Goal: Ask a question

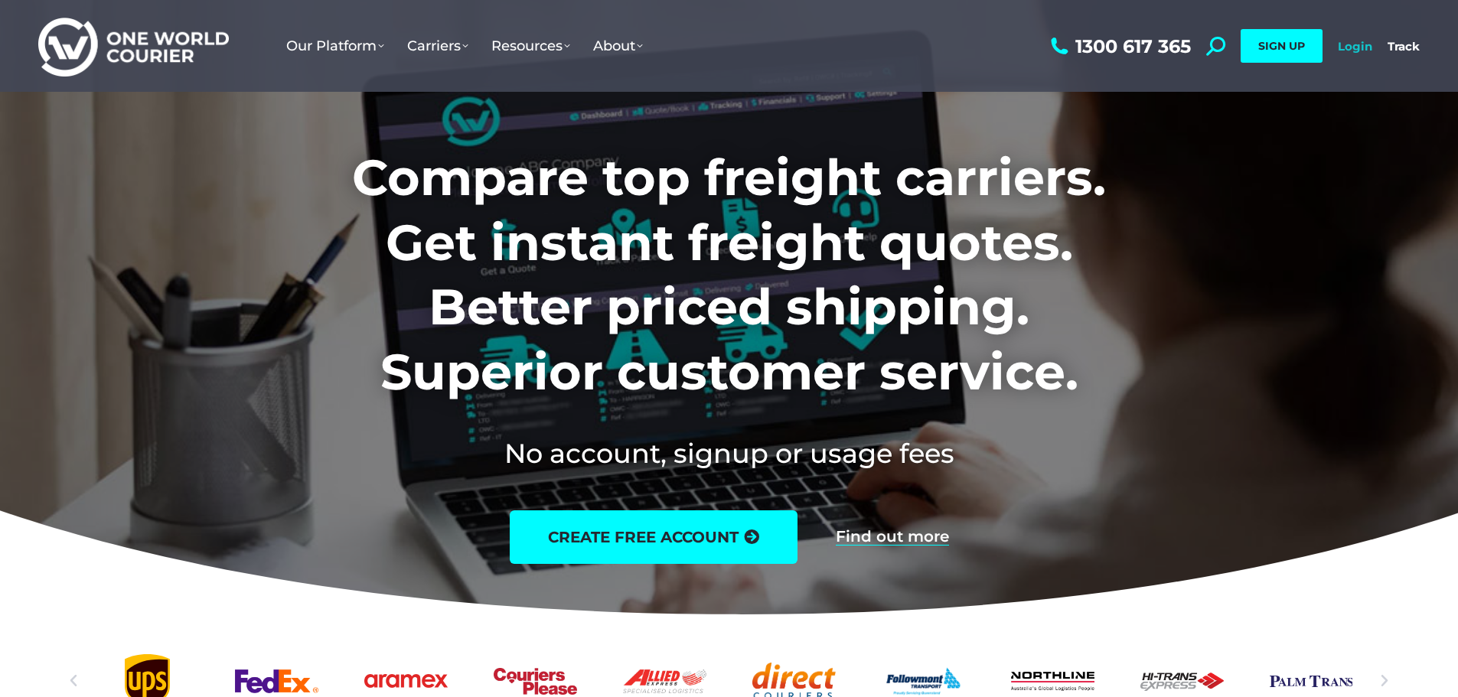
click at [1352, 42] on link "Login" at bounding box center [1355, 46] width 34 height 15
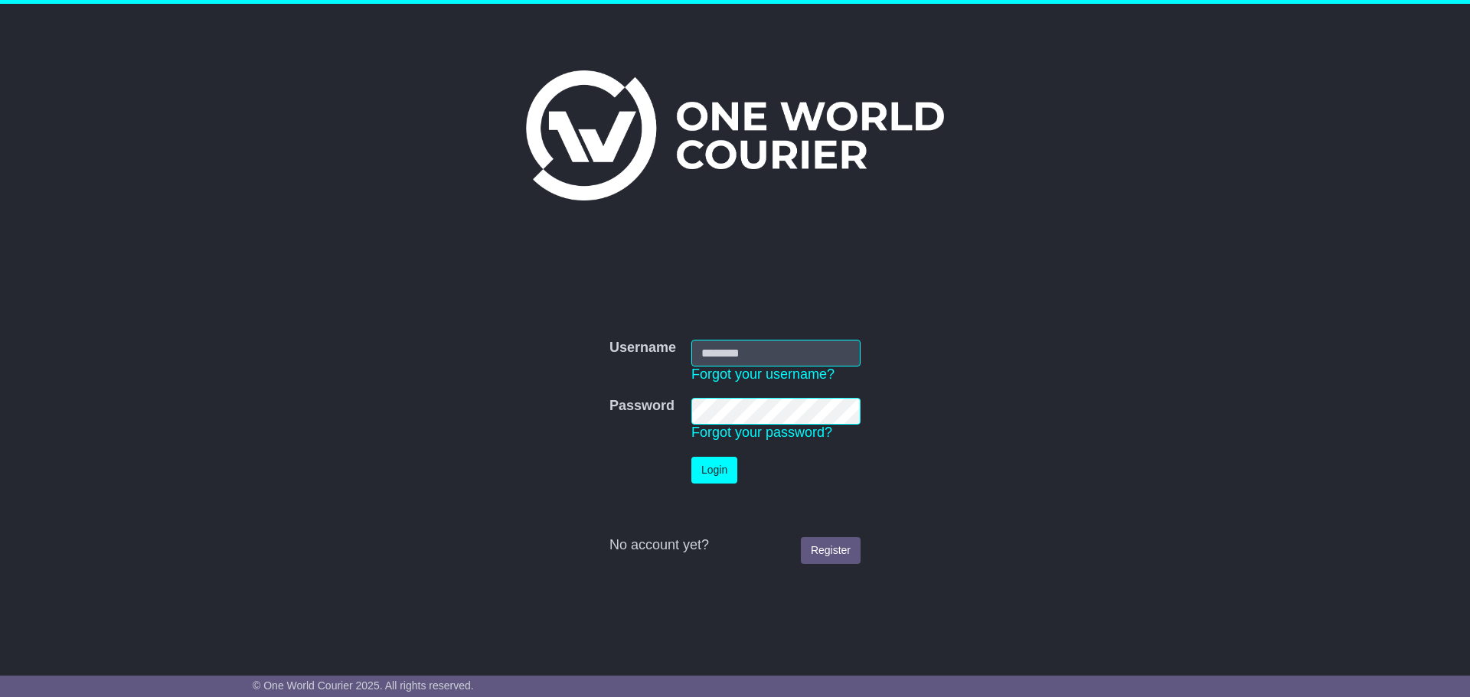
type input "**********"
click at [703, 474] on button "Login" at bounding box center [714, 470] width 46 height 27
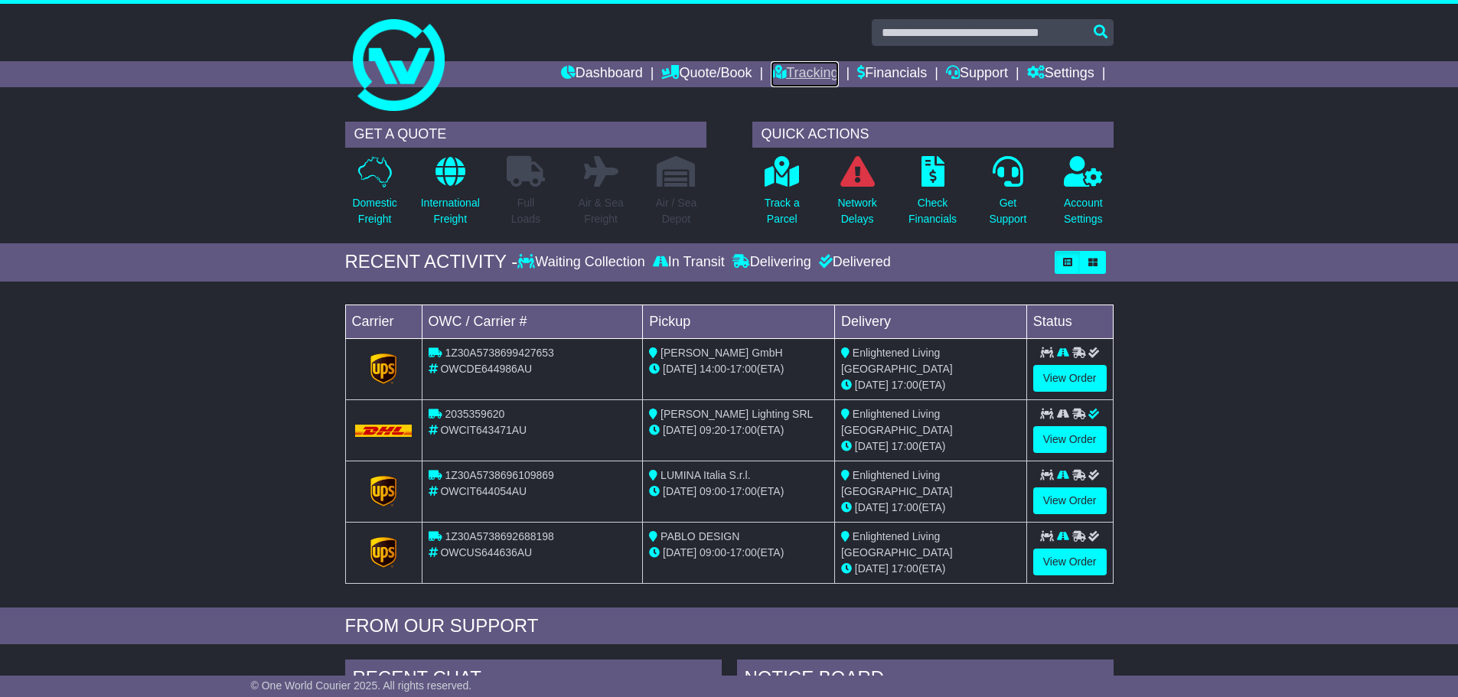
click at [785, 75] on link "Tracking" at bounding box center [804, 74] width 67 height 26
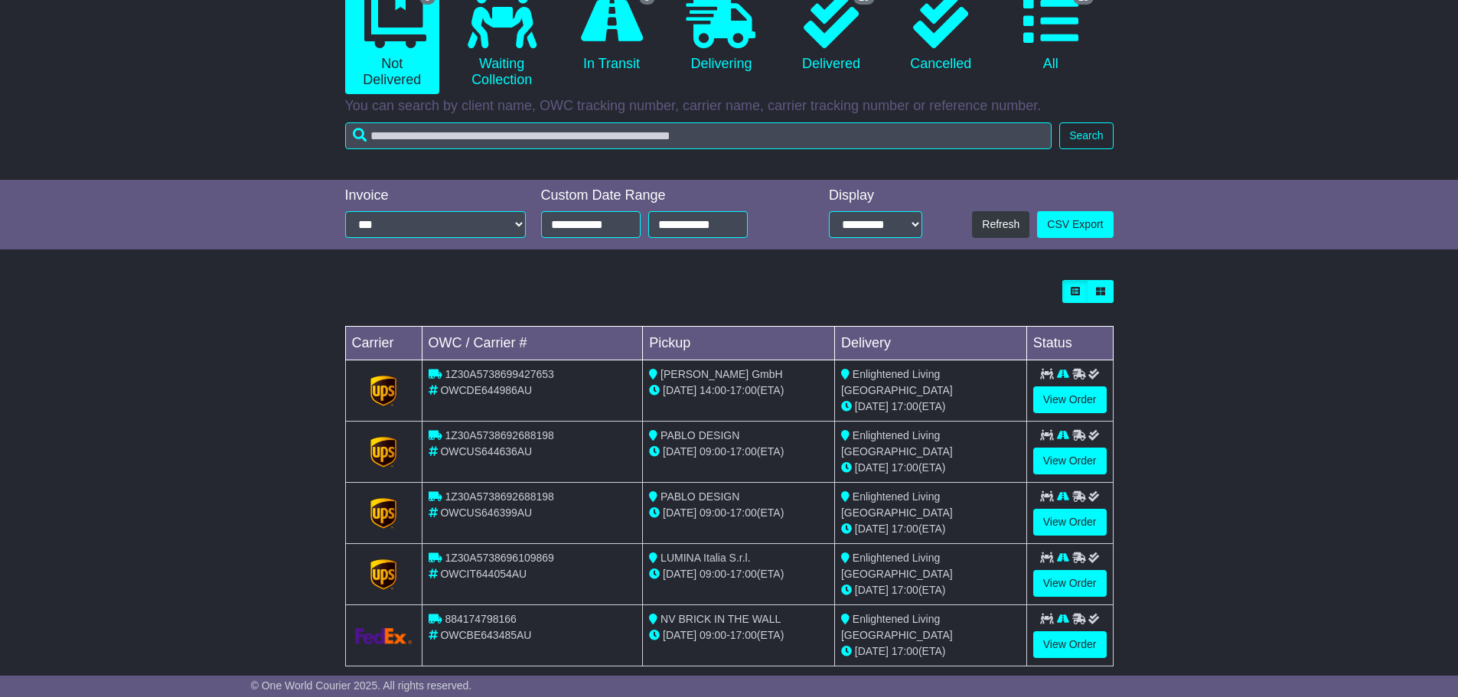
scroll to position [188, 0]
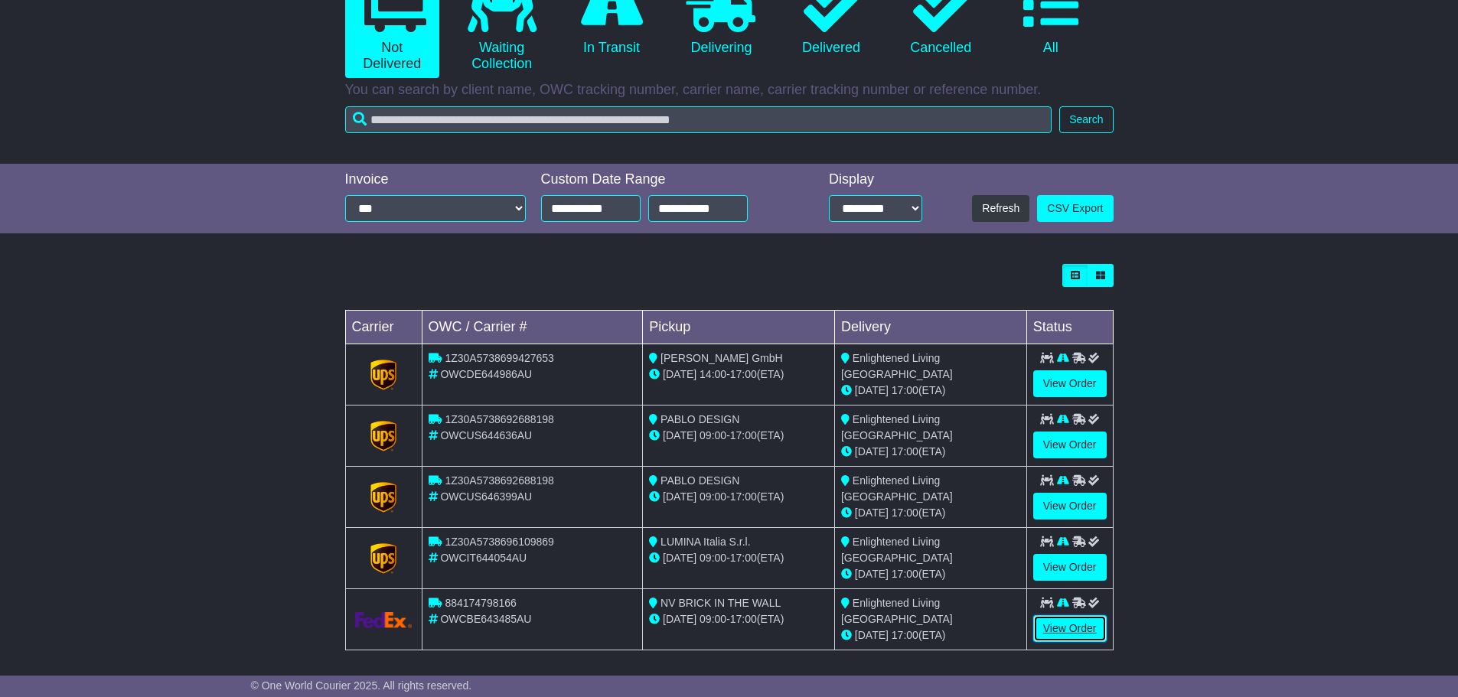
click at [1056, 622] on link "View Order" at bounding box center [1069, 628] width 73 height 27
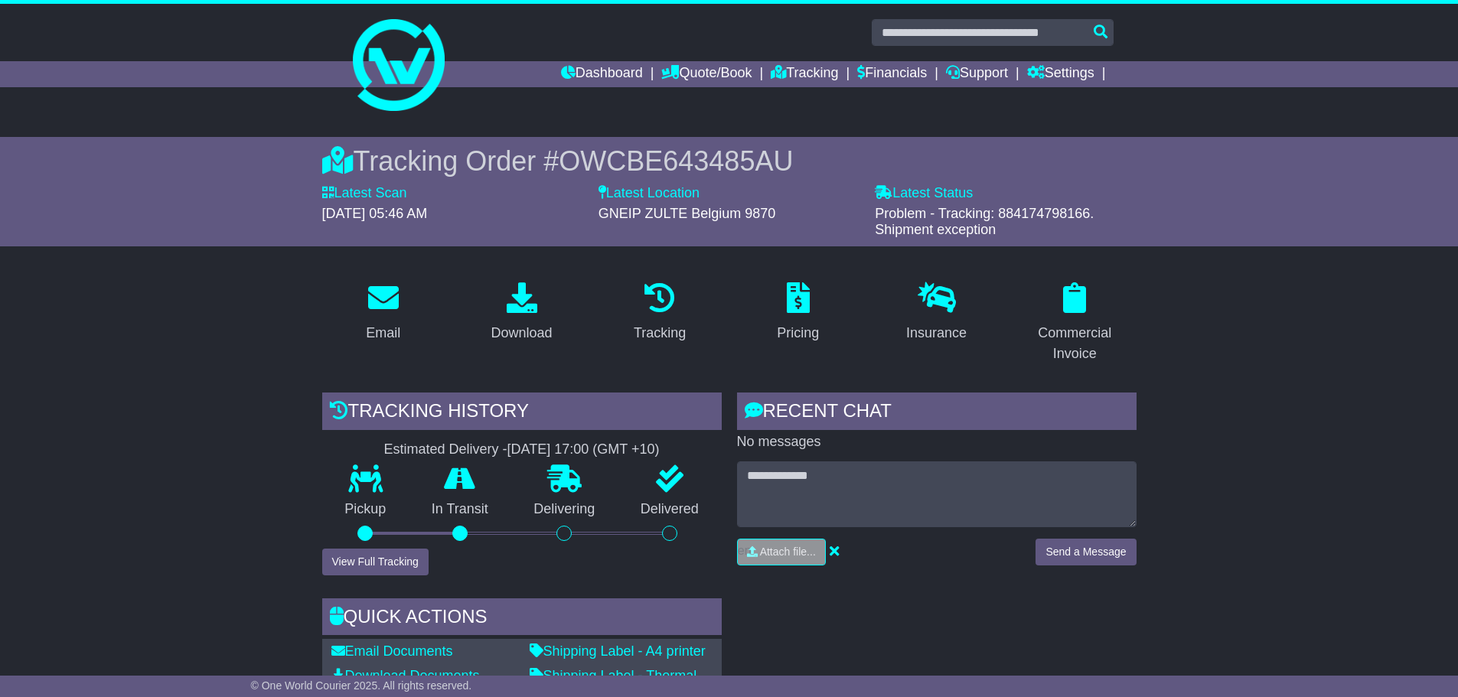
click at [1027, 211] on span "Problem - Tracking: 884174798166. Shipment exception" at bounding box center [984, 222] width 219 height 32
copy span "884174798166"
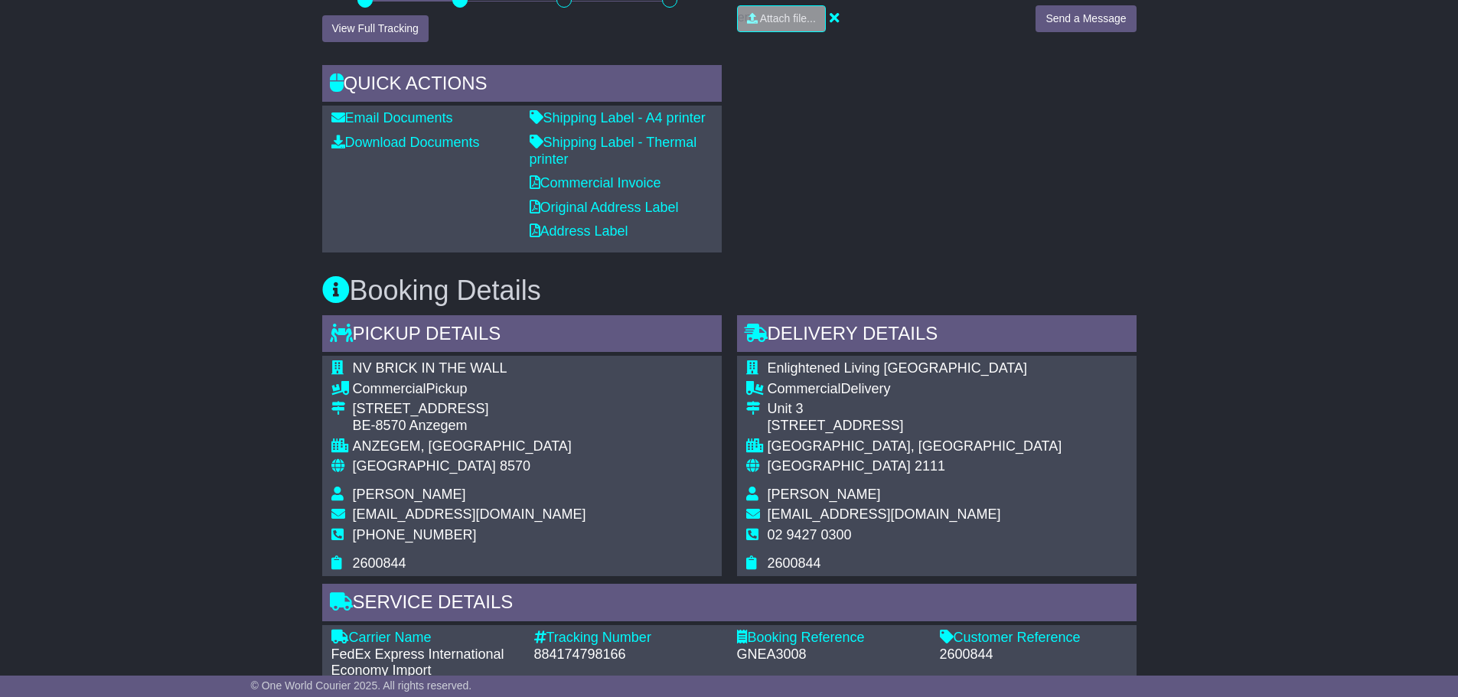
scroll to position [689, 0]
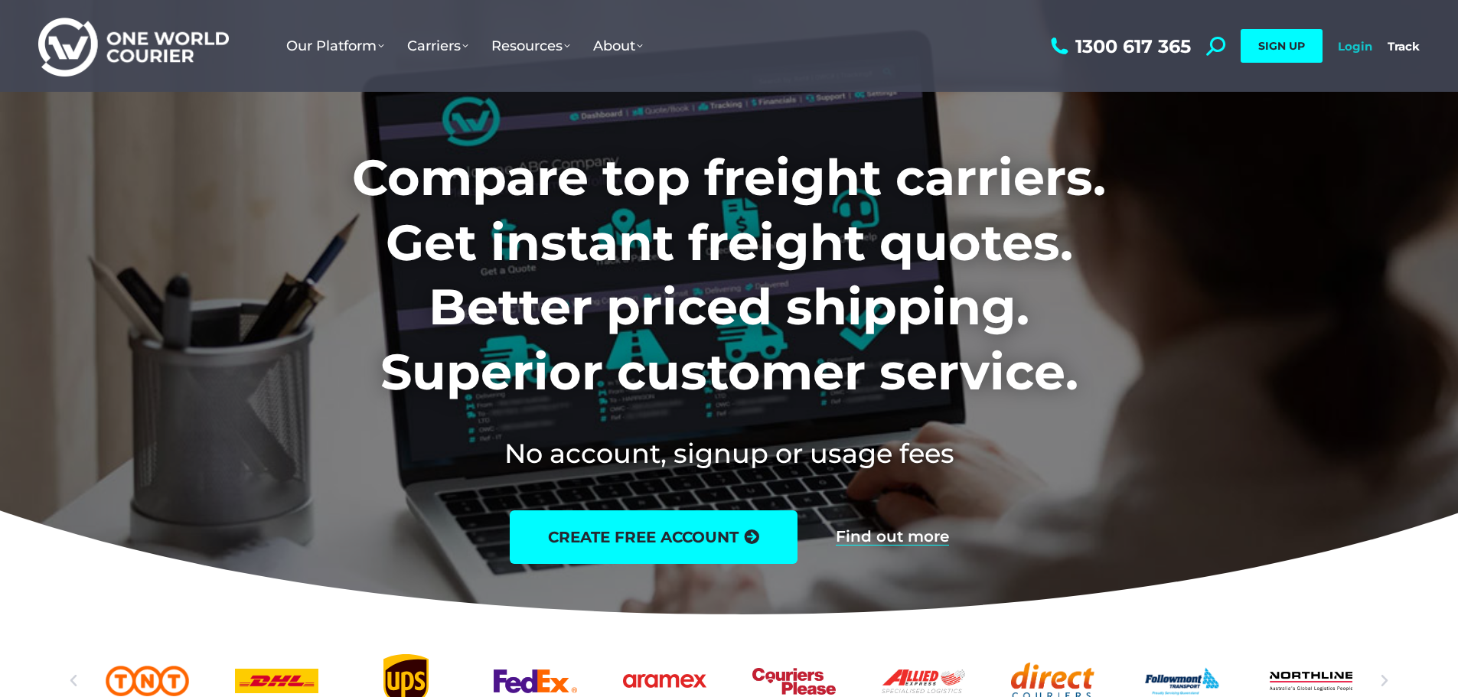
click at [1364, 47] on link "Login" at bounding box center [1355, 46] width 34 height 15
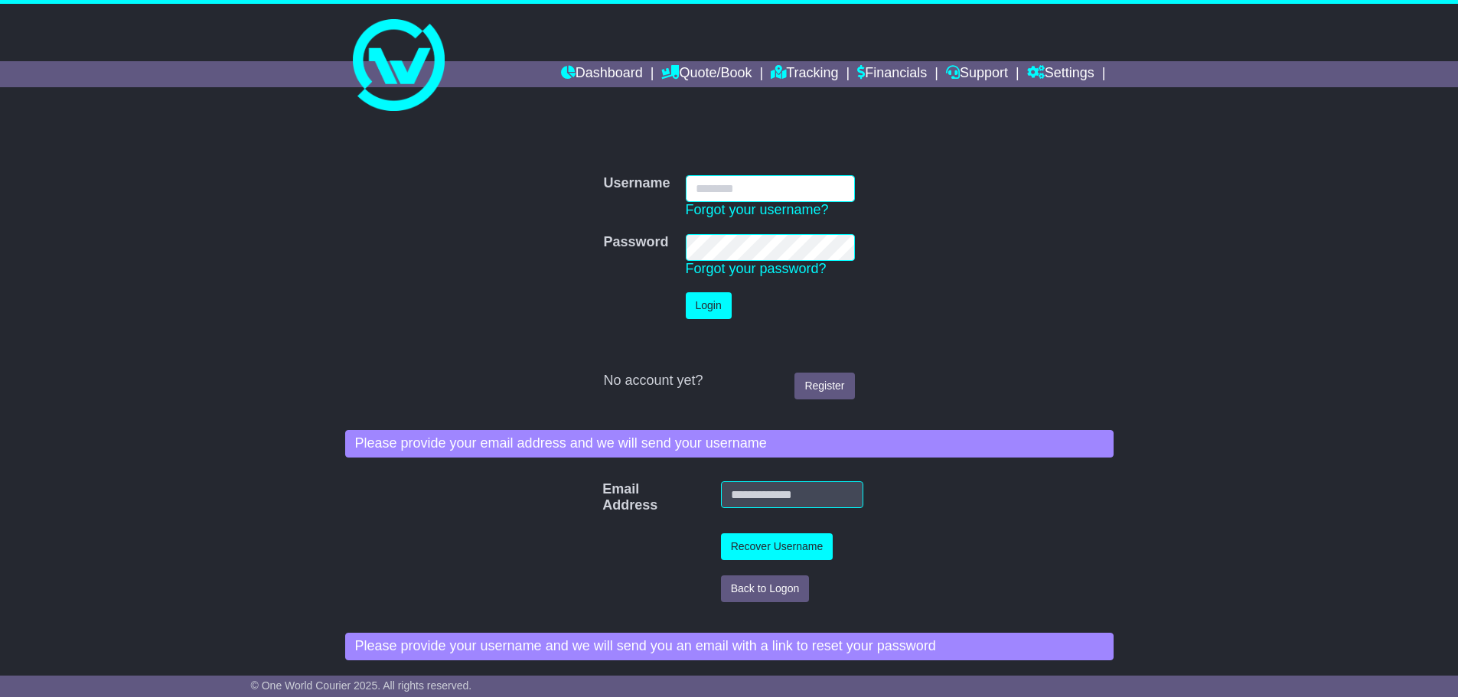
type input "**********"
click at [687, 302] on tr "Login" at bounding box center [729, 306] width 266 height 42
click at [688, 299] on button "Login" at bounding box center [709, 305] width 46 height 27
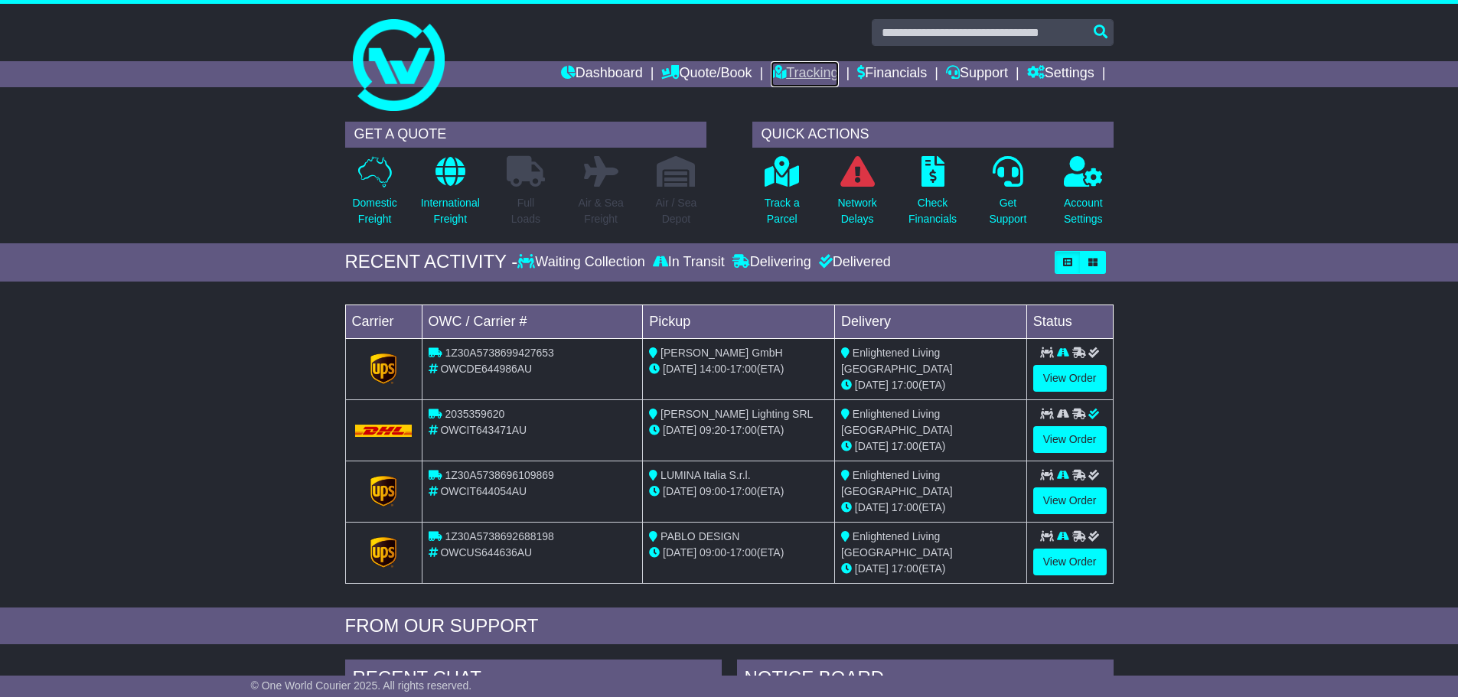
click at [771, 69] on icon at bounding box center [778, 72] width 15 height 14
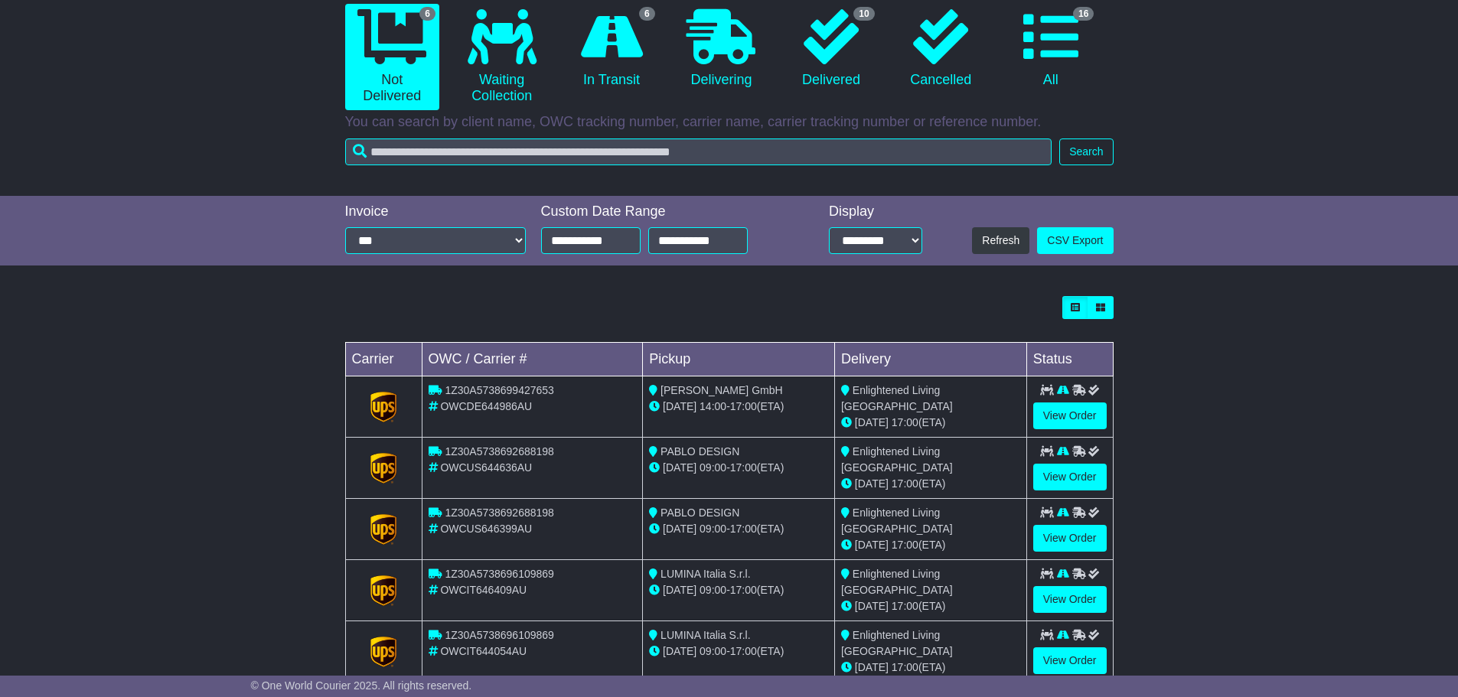
scroll to position [247, 0]
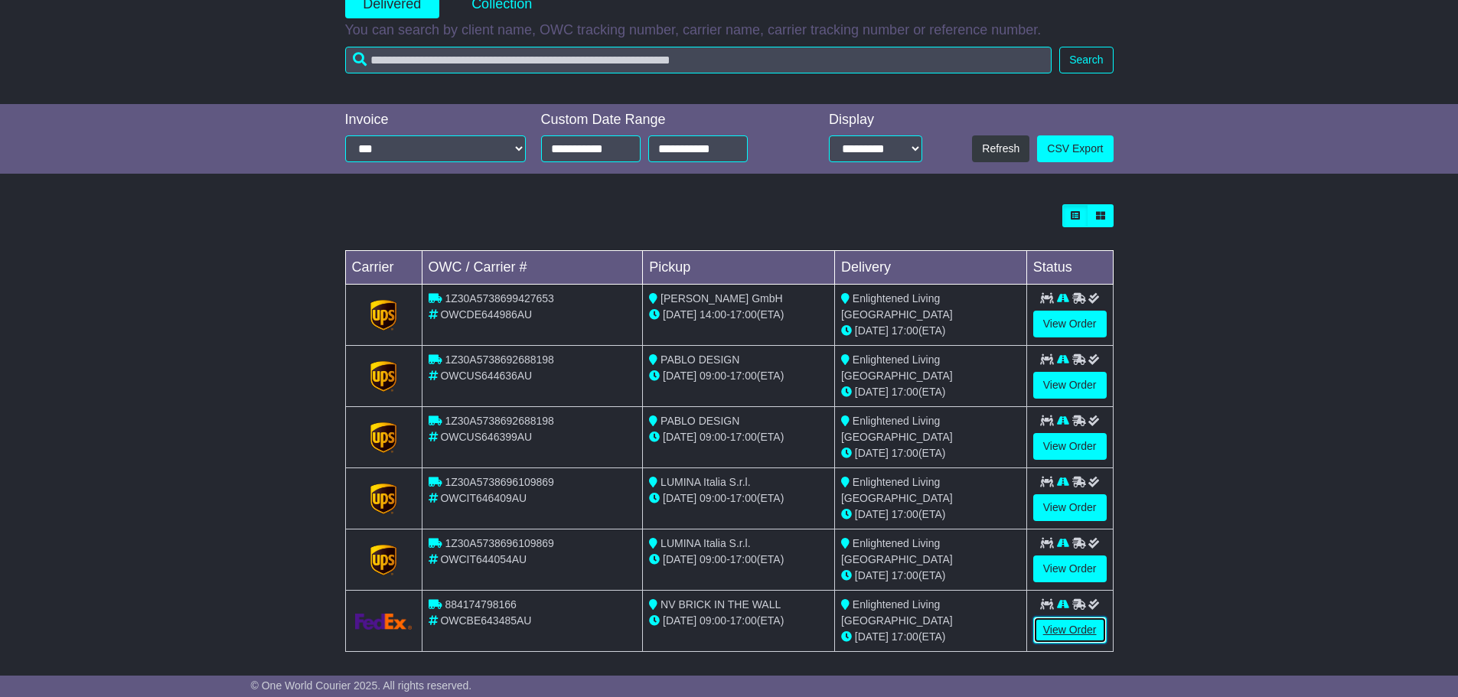
click at [1061, 625] on link "View Order" at bounding box center [1069, 630] width 73 height 27
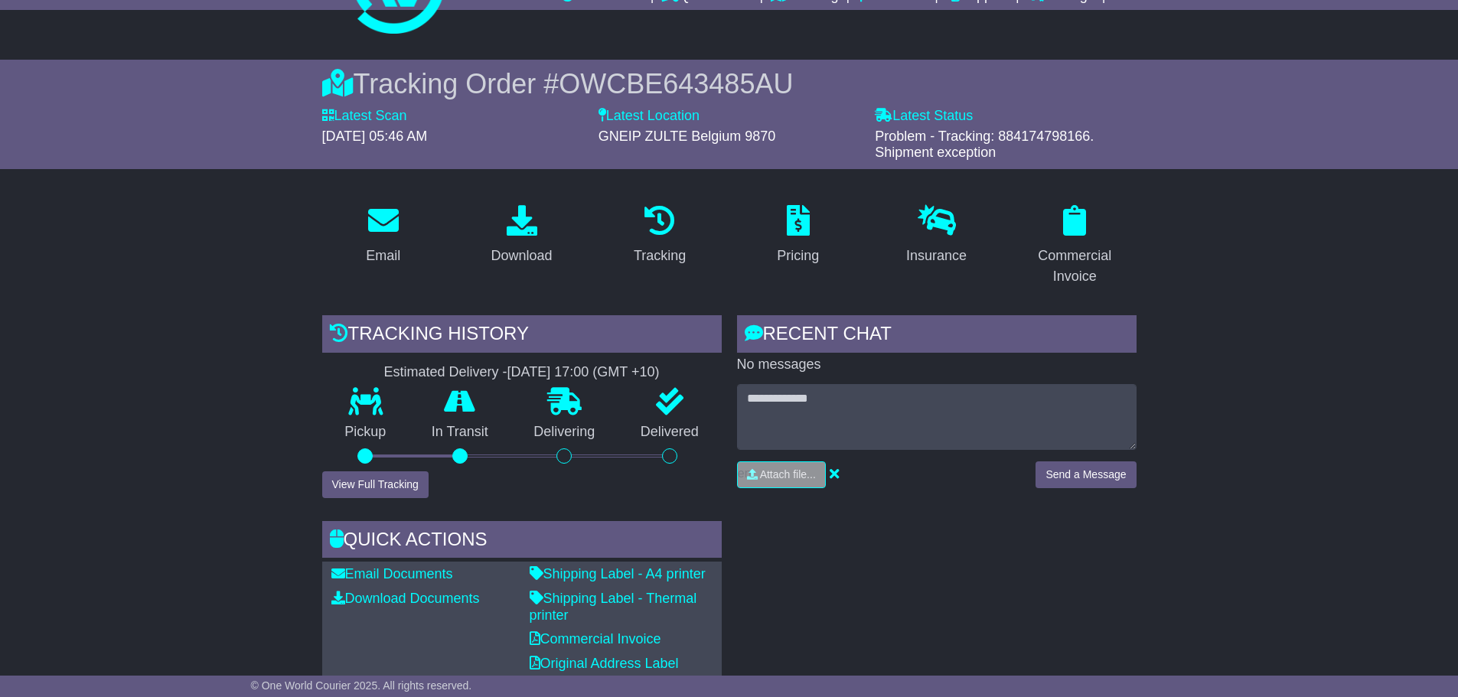
scroll to position [230, 0]
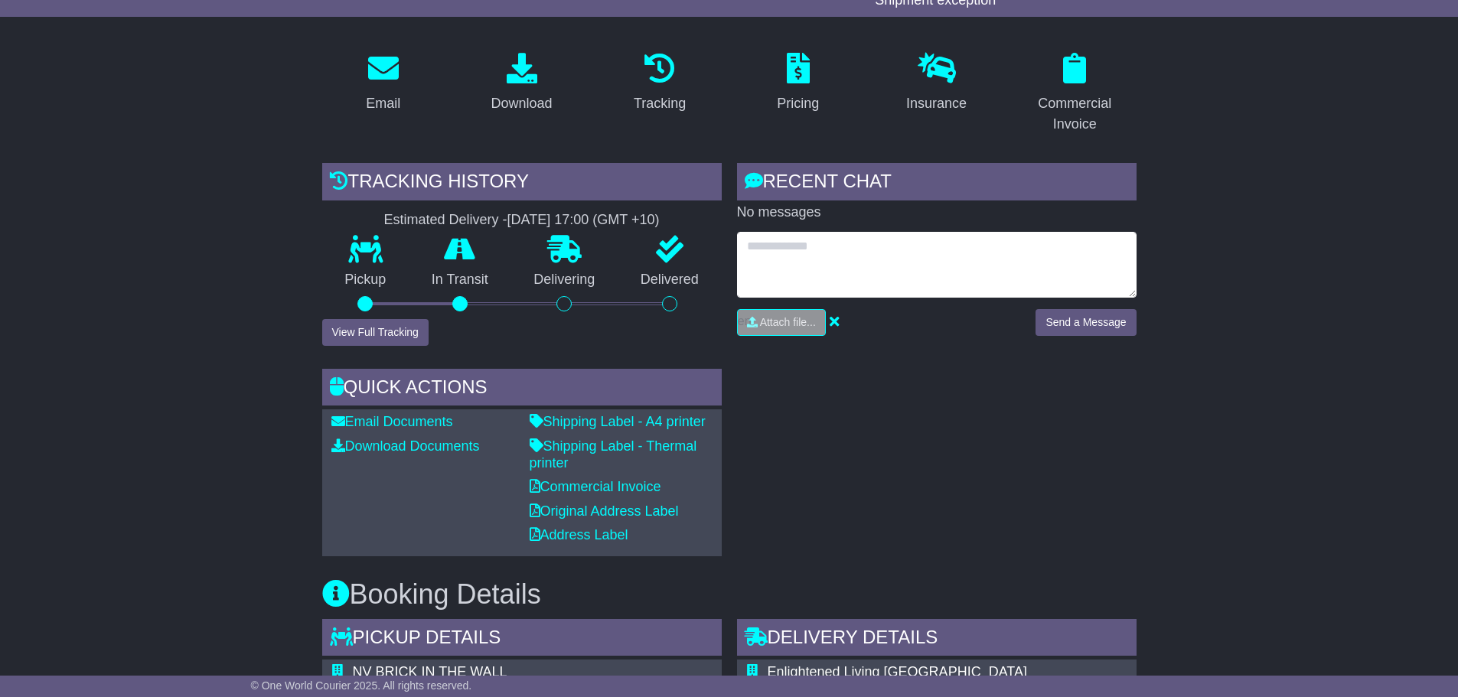
click at [828, 278] on textarea at bounding box center [937, 265] width 400 height 66
type textarea "**********"
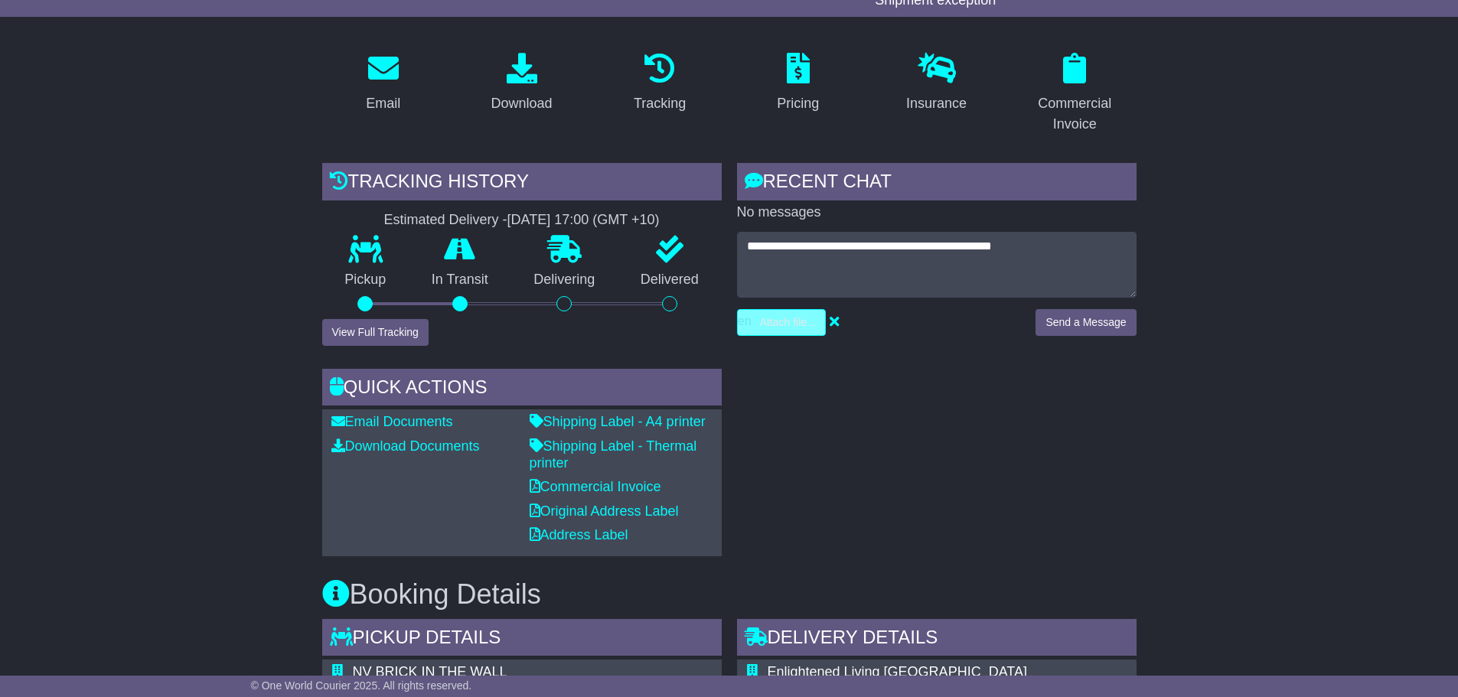
click at [756, 322] on input "file" at bounding box center [709, 322] width 232 height 25
type input "**********"
click at [1068, 320] on button "Send a Message" at bounding box center [1086, 322] width 100 height 27
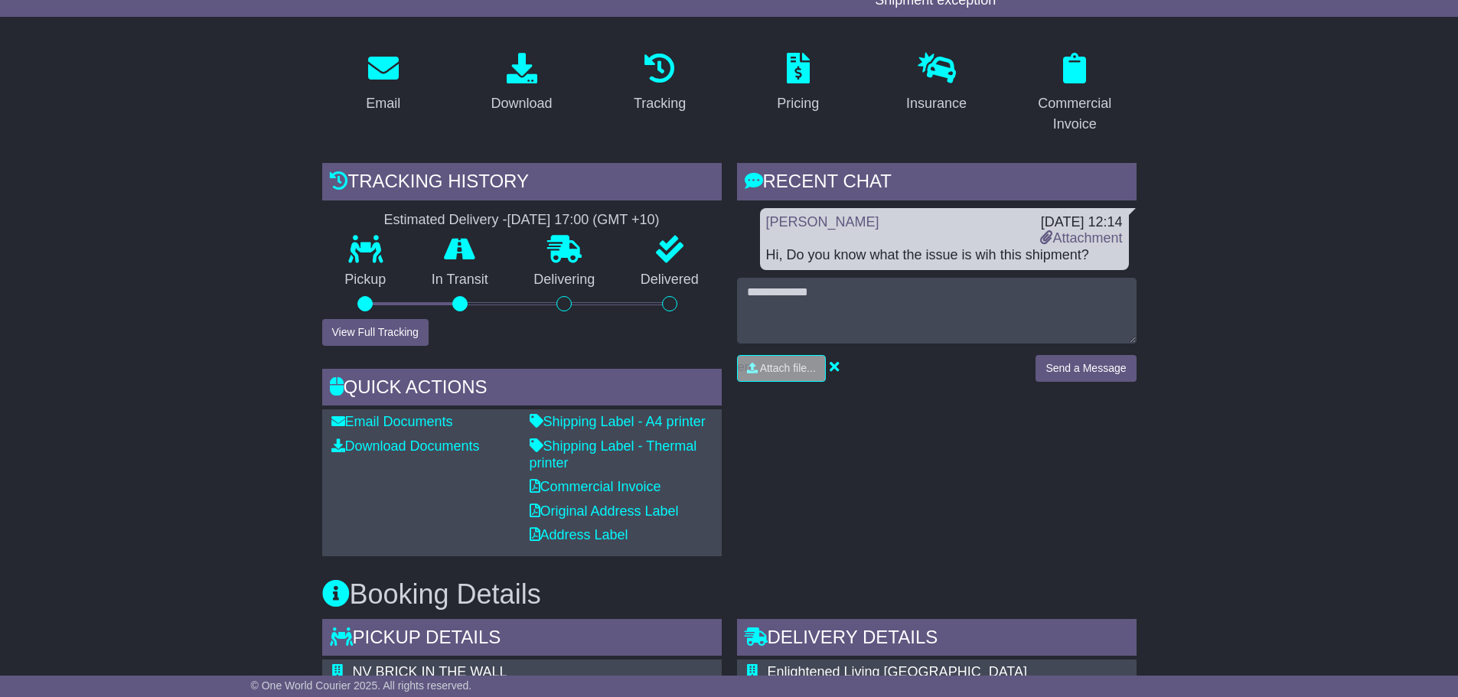
scroll to position [0, 0]
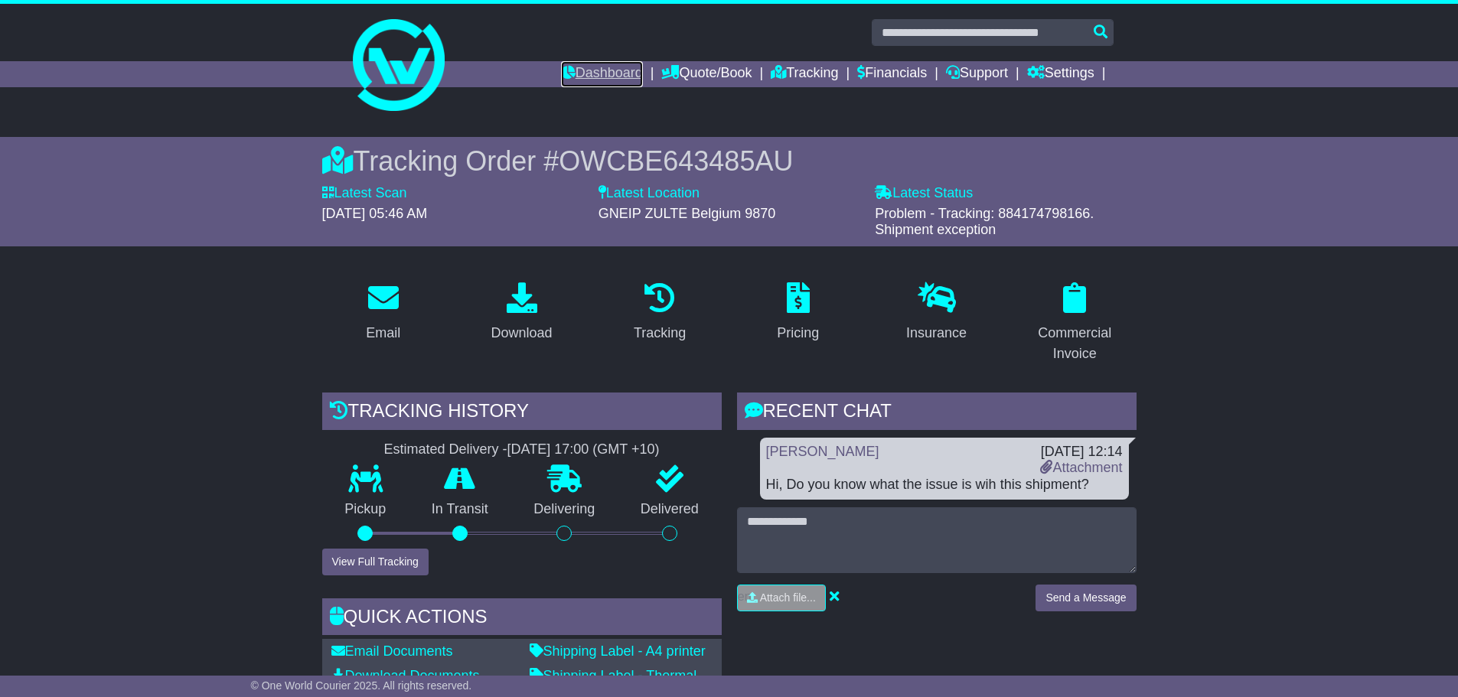
click at [573, 81] on link "Dashboard" at bounding box center [602, 74] width 82 height 26
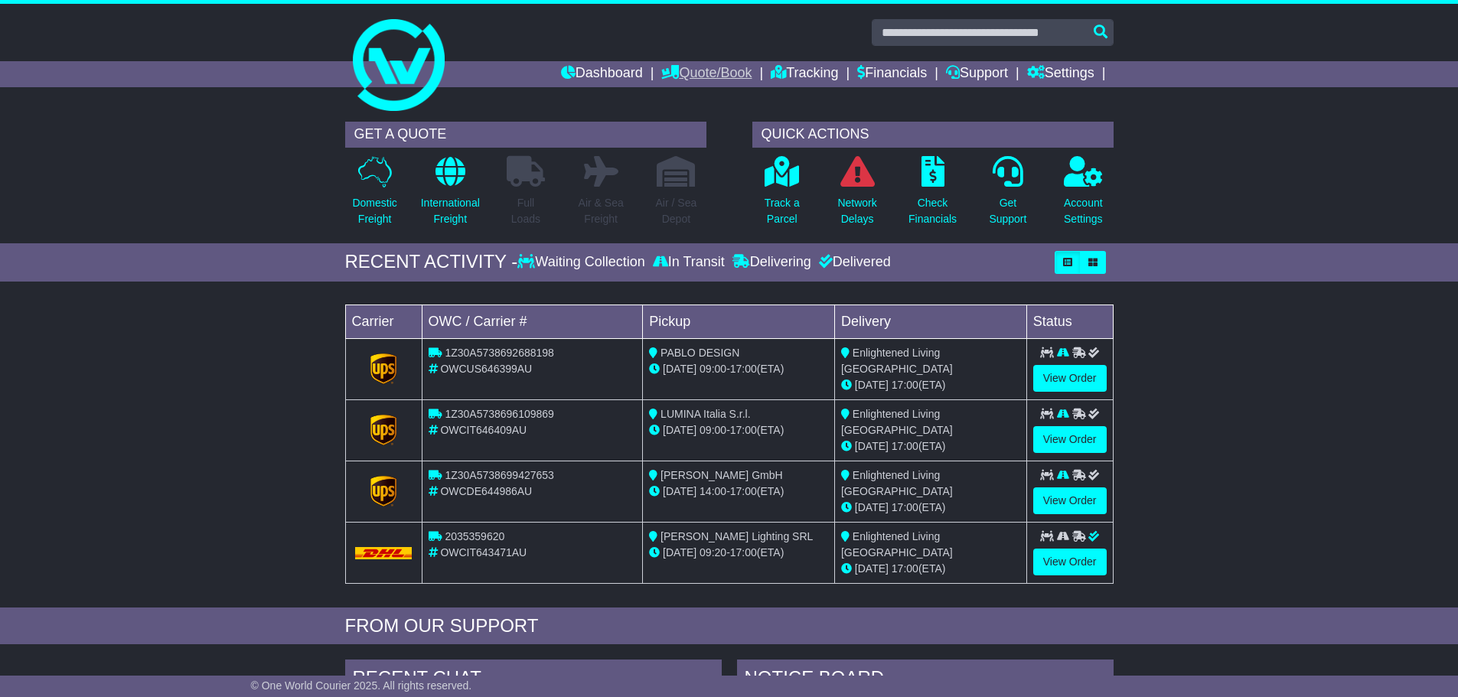
click at [703, 67] on link "Quote/Book" at bounding box center [706, 74] width 90 height 26
